Goal: Task Accomplishment & Management: Use online tool/utility

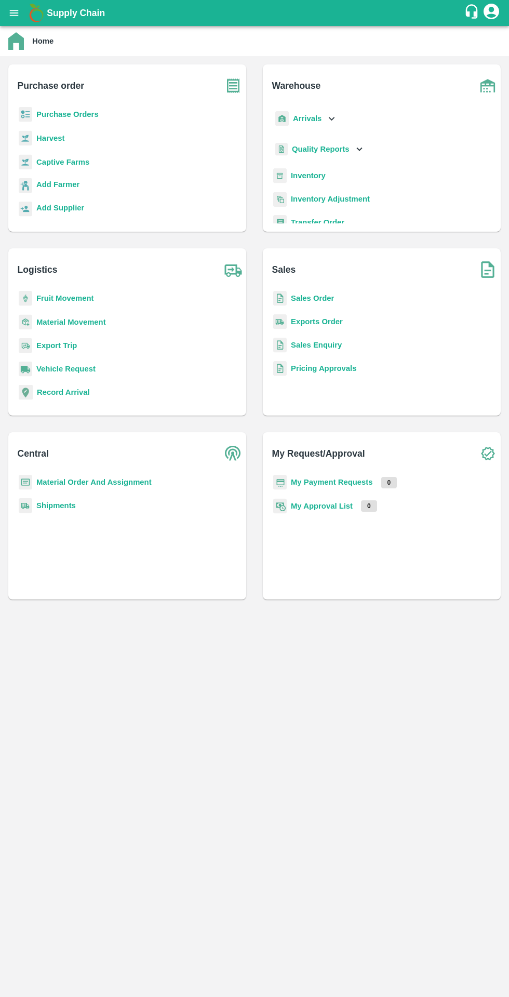
click at [91, 117] on b "Purchase Orders" at bounding box center [67, 114] width 62 height 8
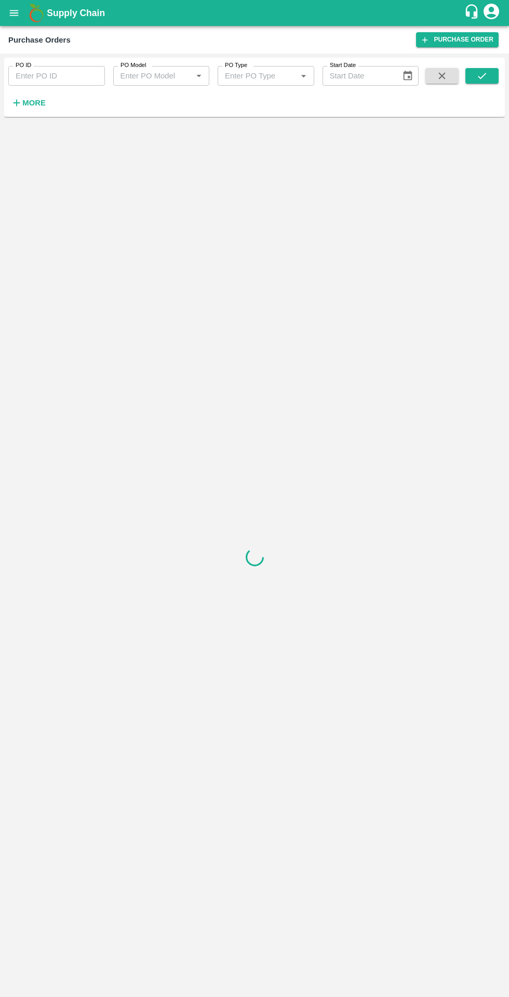
click at [55, 124] on div at bounding box center [254, 557] width 501 height 872
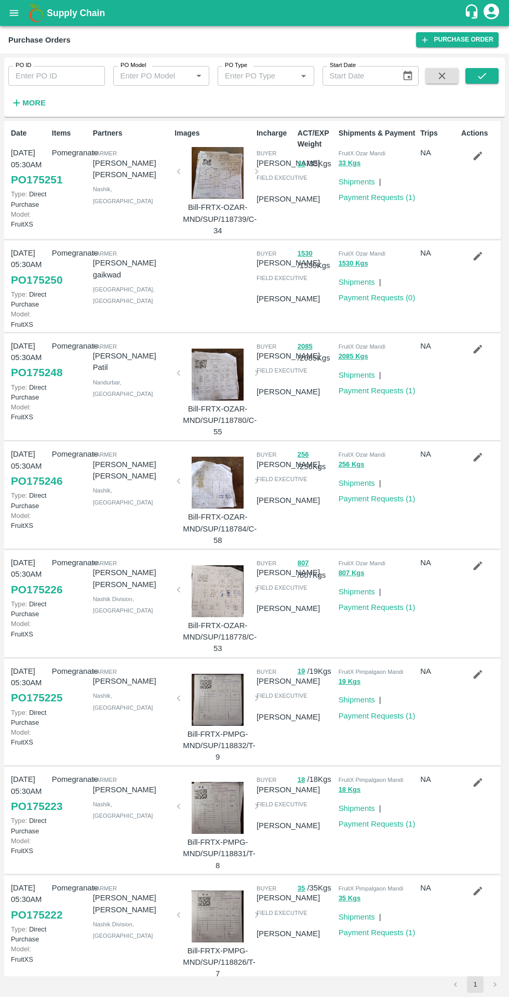
click at [39, 109] on h6 "More" at bounding box center [33, 103] width 23 height 14
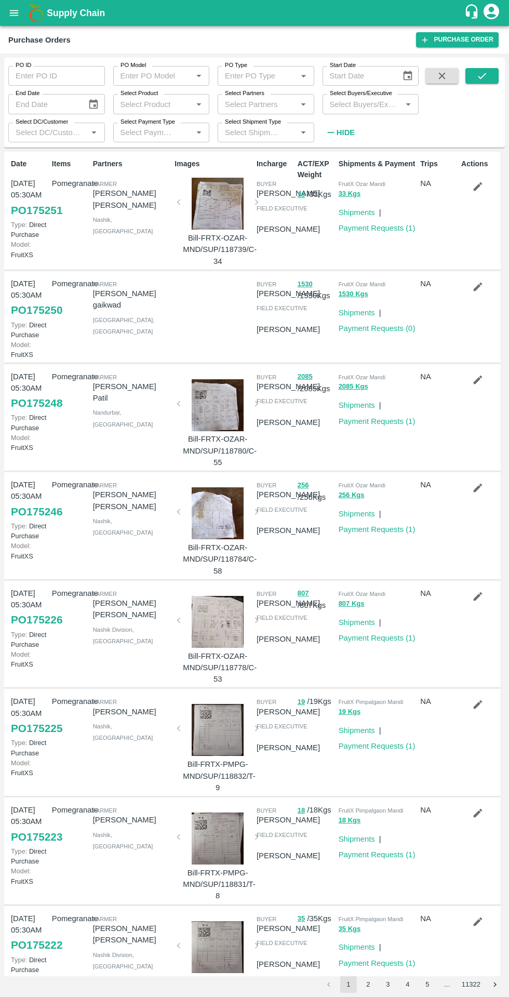
click at [94, 137] on icon "Open" at bounding box center [93, 132] width 11 height 11
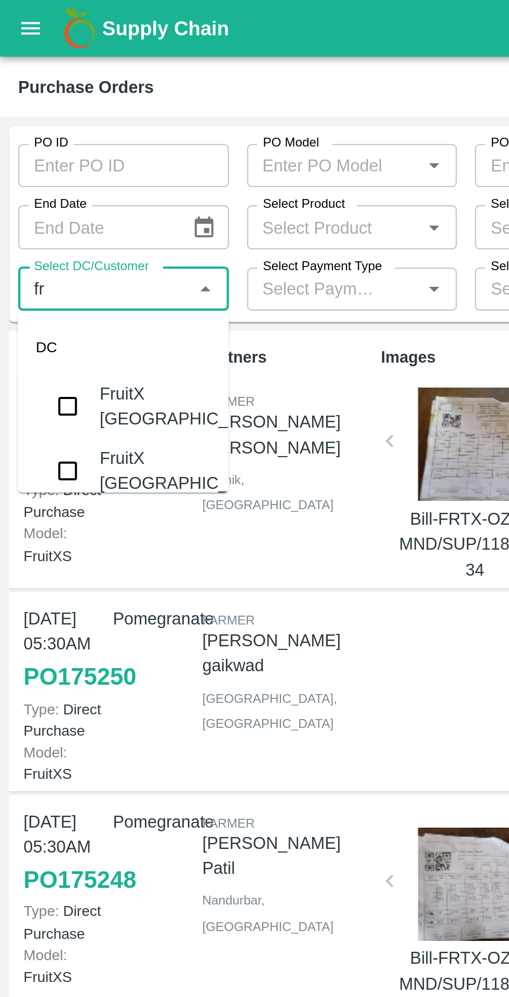
type input "fru"
click at [76, 188] on div "FruitX [GEOGRAPHIC_DATA]" at bounding box center [86, 186] width 81 height 23
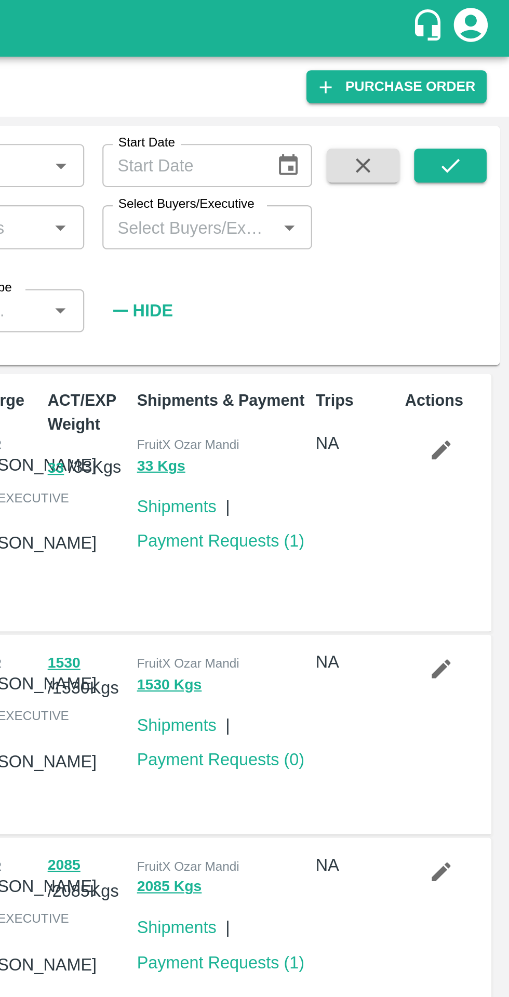
click at [477, 76] on icon "submit" at bounding box center [482, 75] width 11 height 11
